Goal: Information Seeking & Learning: Learn about a topic

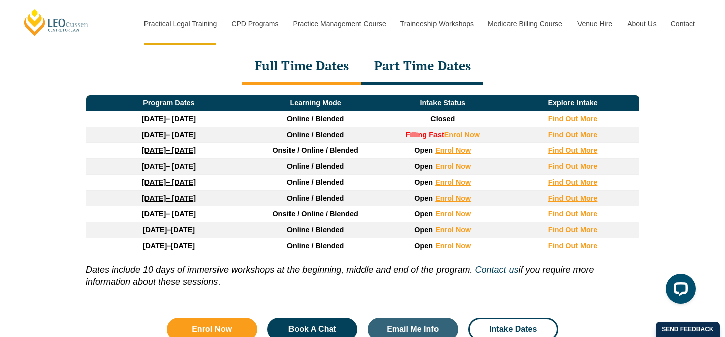
scroll to position [1385, 0]
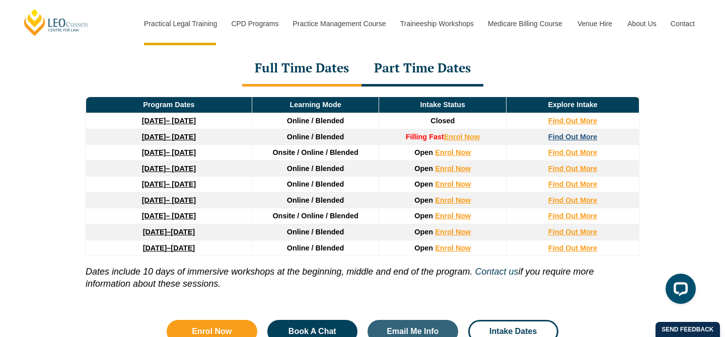
click at [580, 140] on strong "Find Out More" at bounding box center [572, 137] width 49 height 8
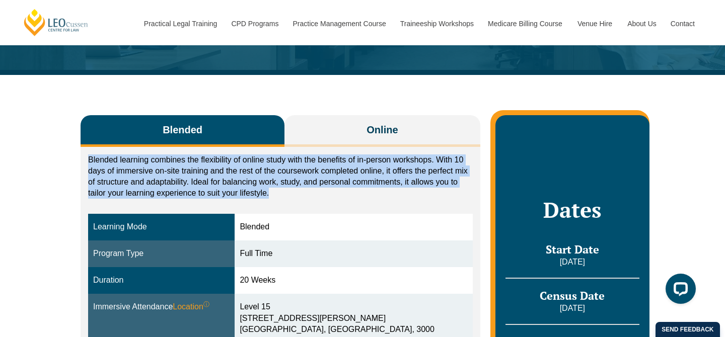
drag, startPoint x: 216, startPoint y: 153, endPoint x: 275, endPoint y: 189, distance: 69.3
click at [276, 189] on div "Blended learning combines the flexibility of online study with the benefits of …" at bounding box center [281, 323] width 400 height 353
click at [275, 189] on p "Blended learning combines the flexibility of online study with the benefits of …" at bounding box center [280, 177] width 385 height 44
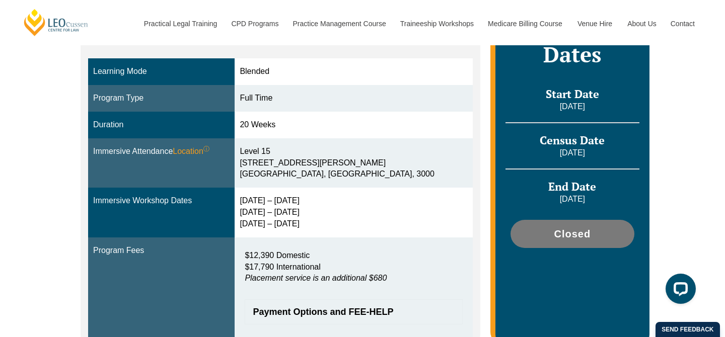
scroll to position [265, 0]
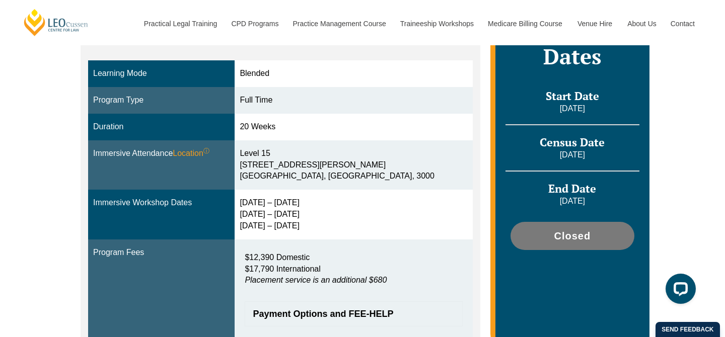
drag, startPoint x: 276, startPoint y: 190, endPoint x: 318, endPoint y: 232, distance: 59.1
click at [317, 229] on td "[DATE] – [DATE] [DATE] – [DATE] [DATE] – [DATE]" at bounding box center [354, 215] width 238 height 50
click at [338, 221] on div "[DATE] – [DATE] [DATE] – [DATE] [DATE] – [DATE]" at bounding box center [354, 214] width 228 height 35
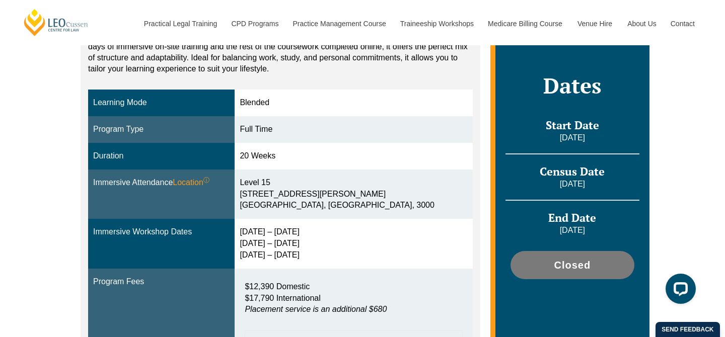
scroll to position [237, 0]
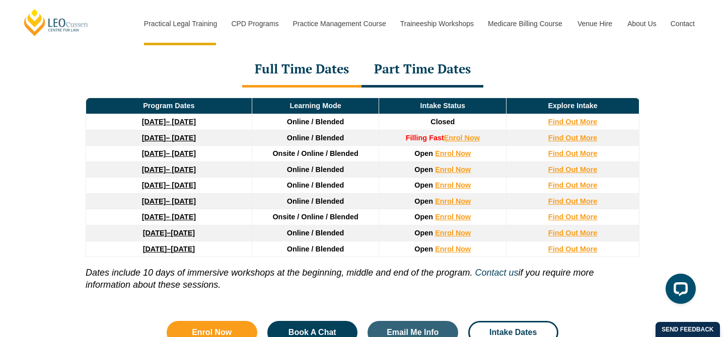
scroll to position [1385, 0]
